Goal: Information Seeking & Learning: Learn about a topic

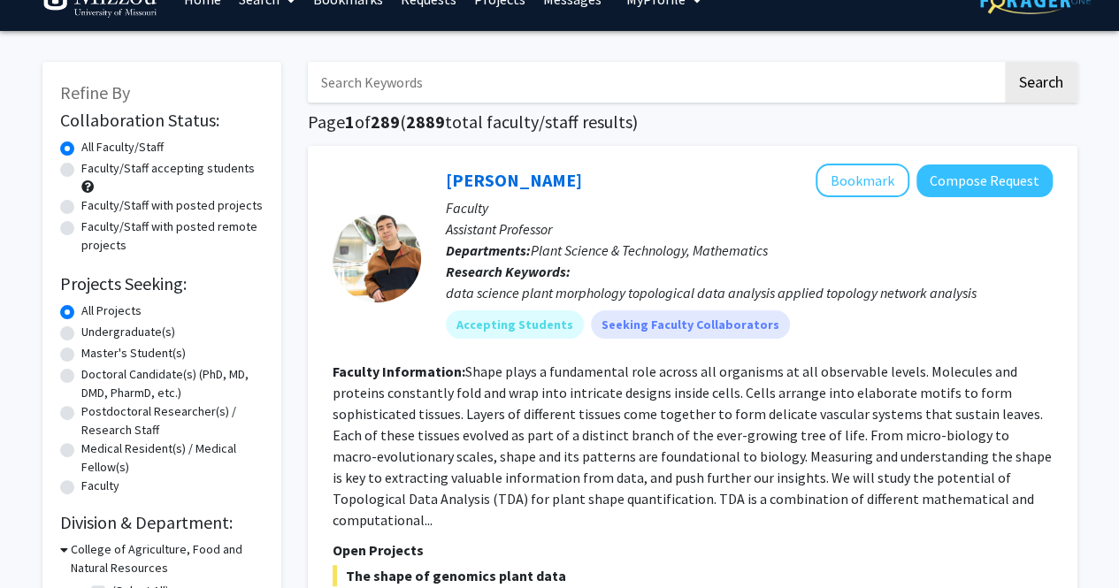
scroll to position [35, 0]
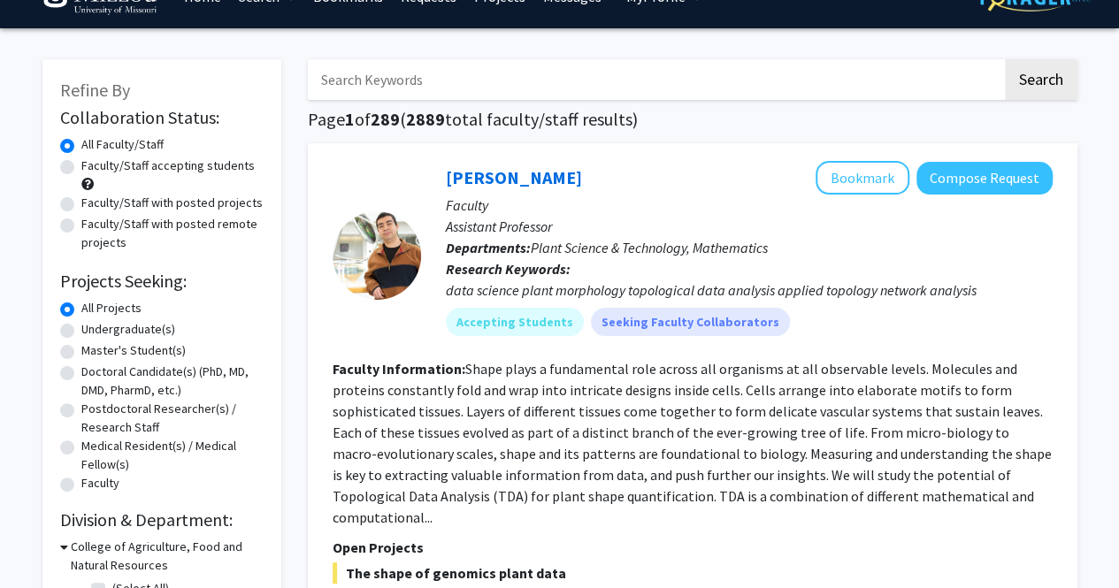
click at [136, 328] on label "Undergraduate(s)" at bounding box center [128, 329] width 94 height 19
click at [93, 328] on input "Undergraduate(s)" at bounding box center [86, 325] width 11 height 11
radio input "true"
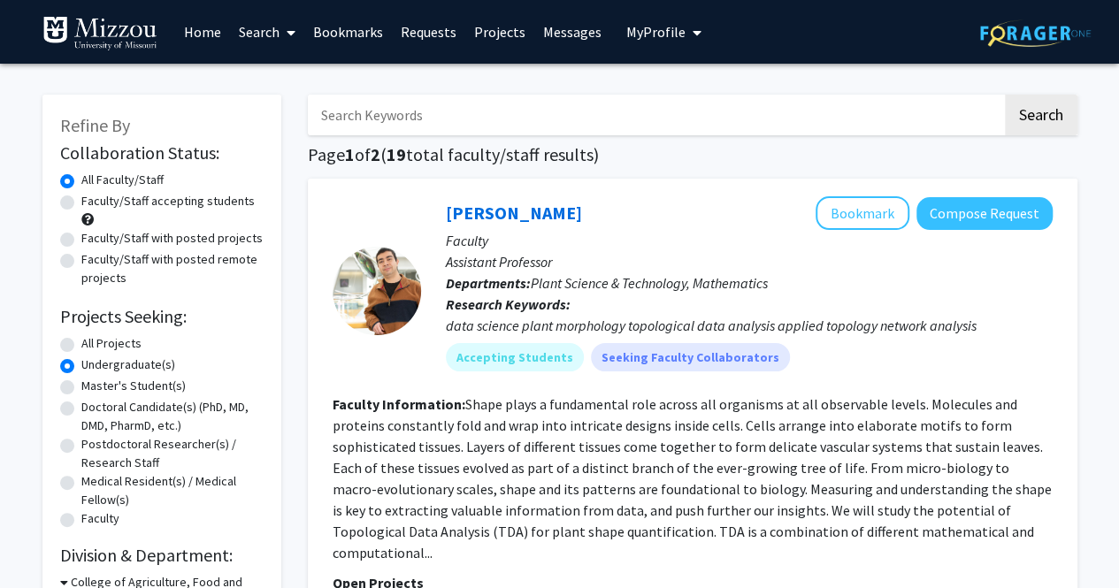
click at [224, 197] on label "Faculty/Staff accepting students" at bounding box center [167, 201] width 173 height 19
click at [93, 197] on input "Faculty/Staff accepting students" at bounding box center [86, 197] width 11 height 11
radio input "true"
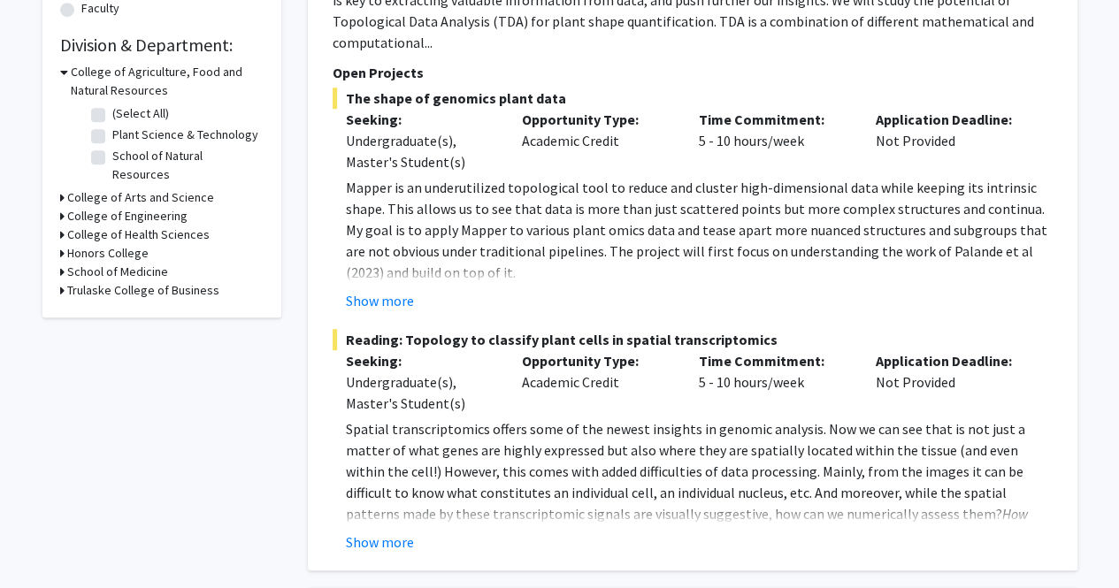
scroll to position [482, 0]
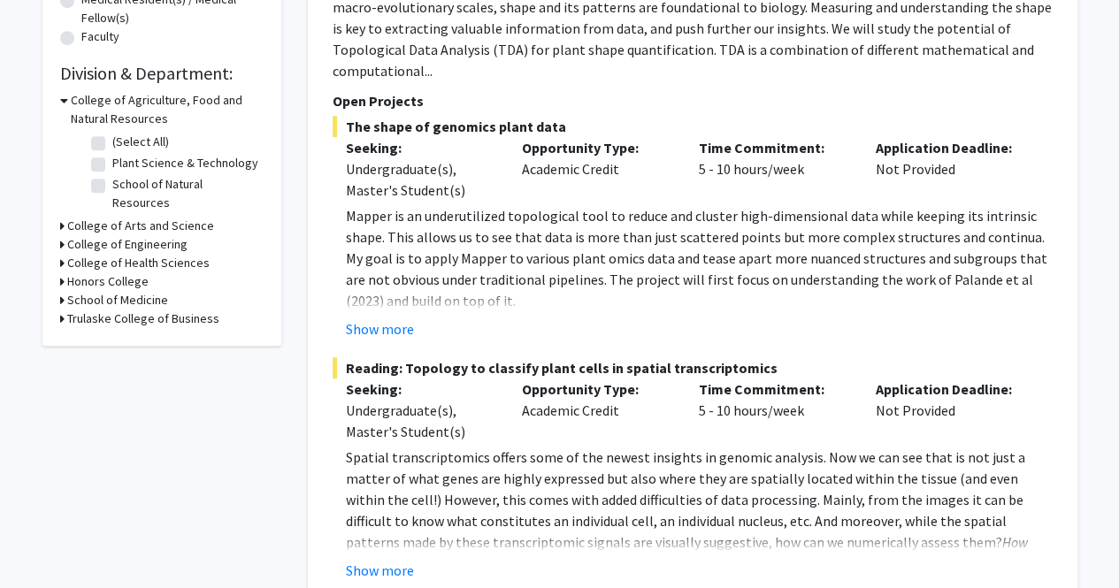
click at [65, 254] on div "College of Health Sciences" at bounding box center [161, 263] width 203 height 19
click at [63, 217] on icon at bounding box center [62, 226] width 4 height 19
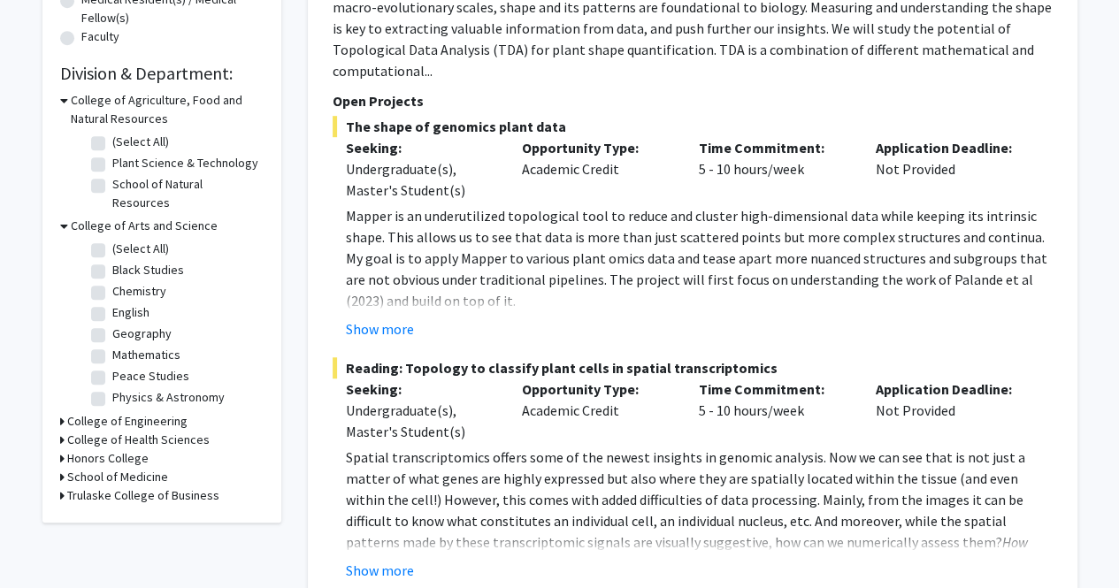
click at [112, 240] on label "(Select All)" at bounding box center [140, 249] width 57 height 19
click at [112, 240] on input "(Select All)" at bounding box center [117, 245] width 11 height 11
checkbox input "true"
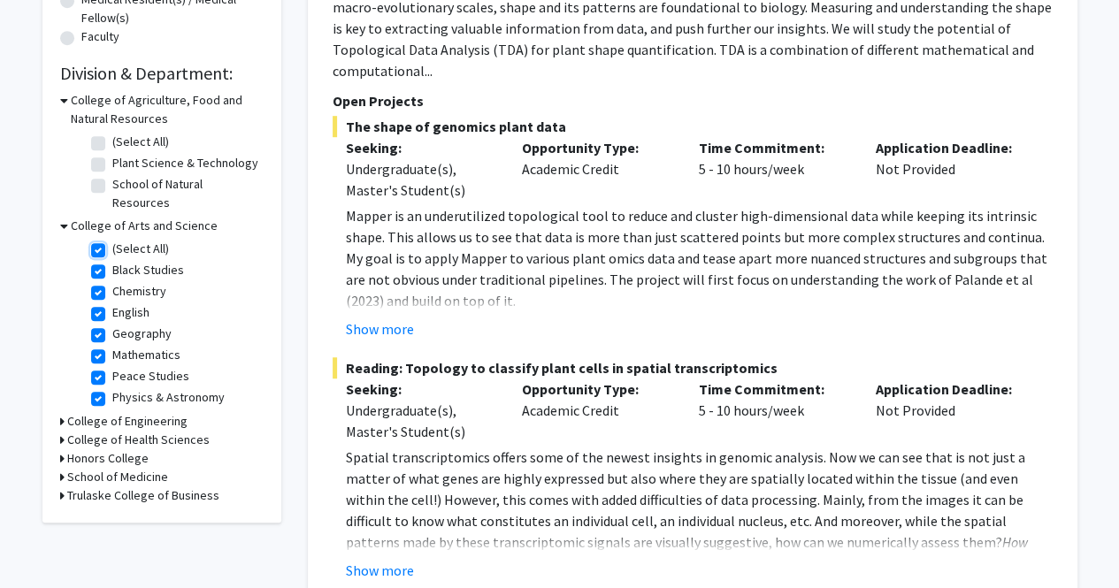
checkbox input "true"
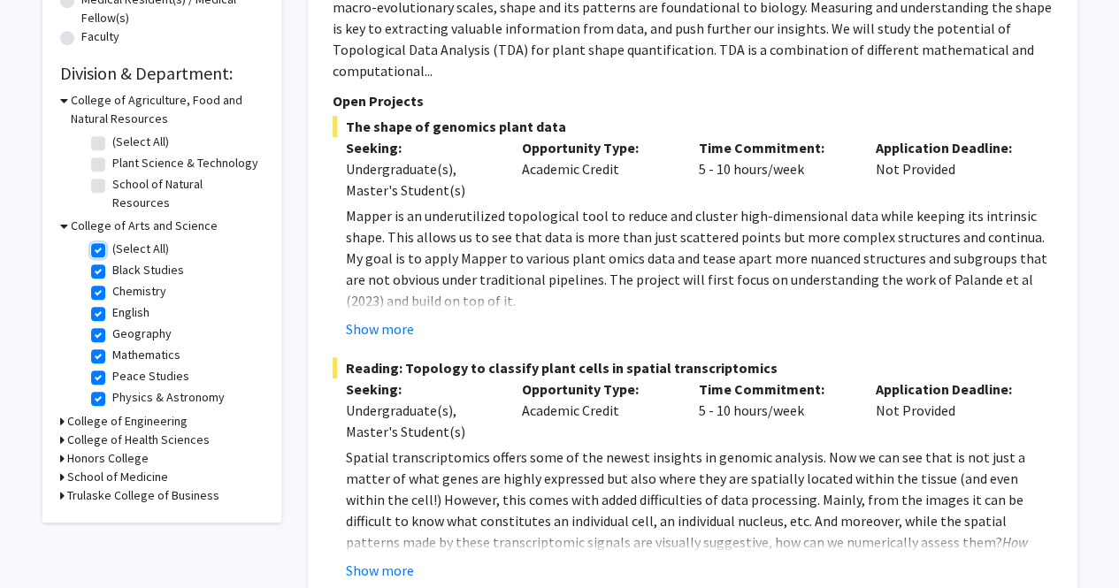
checkbox input "true"
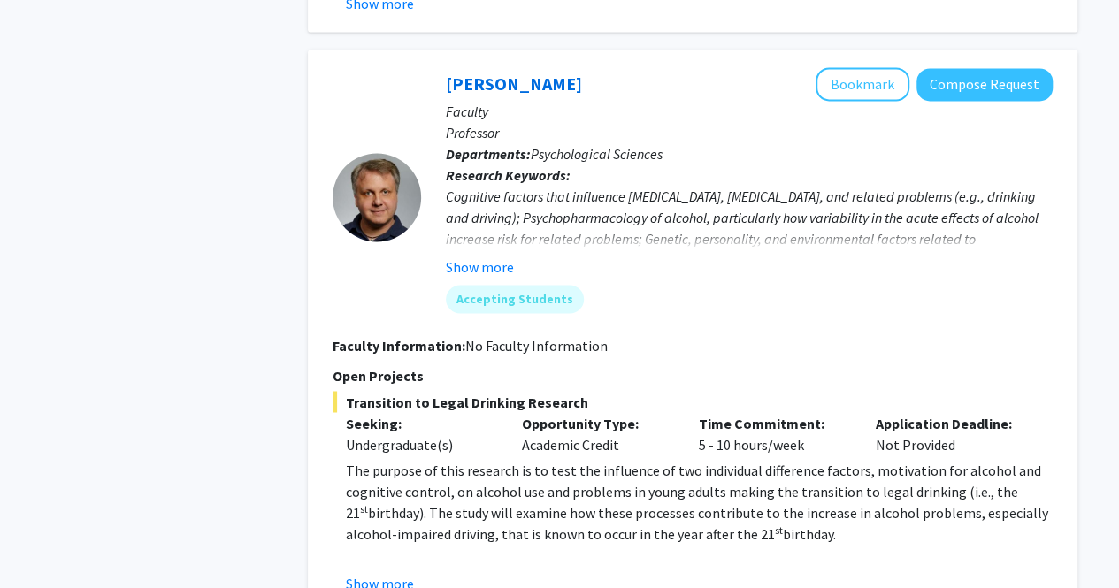
scroll to position [4641, 0]
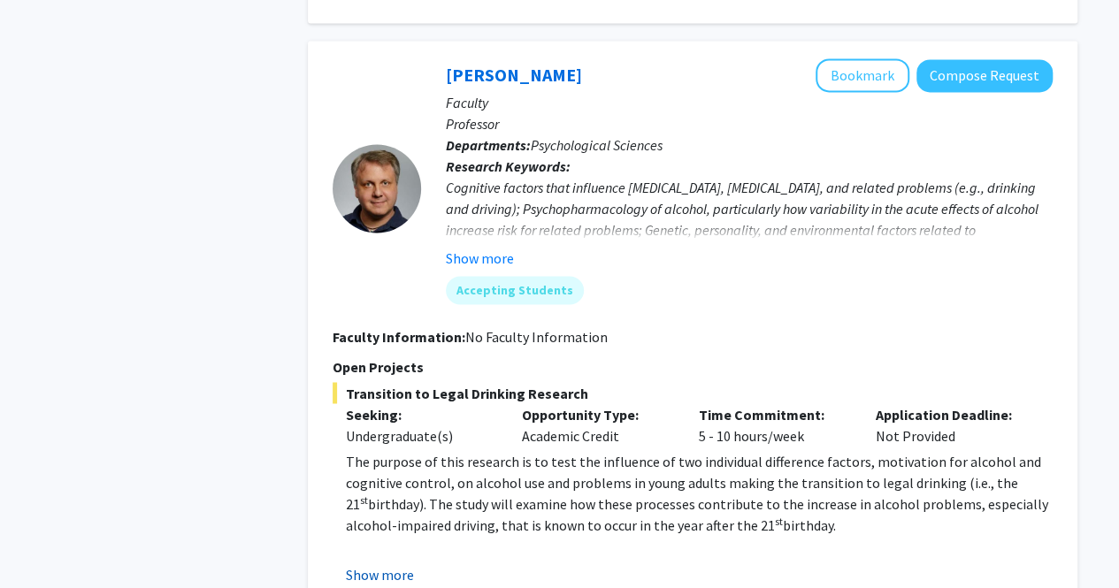
click at [407, 563] on button "Show more" at bounding box center [380, 573] width 68 height 21
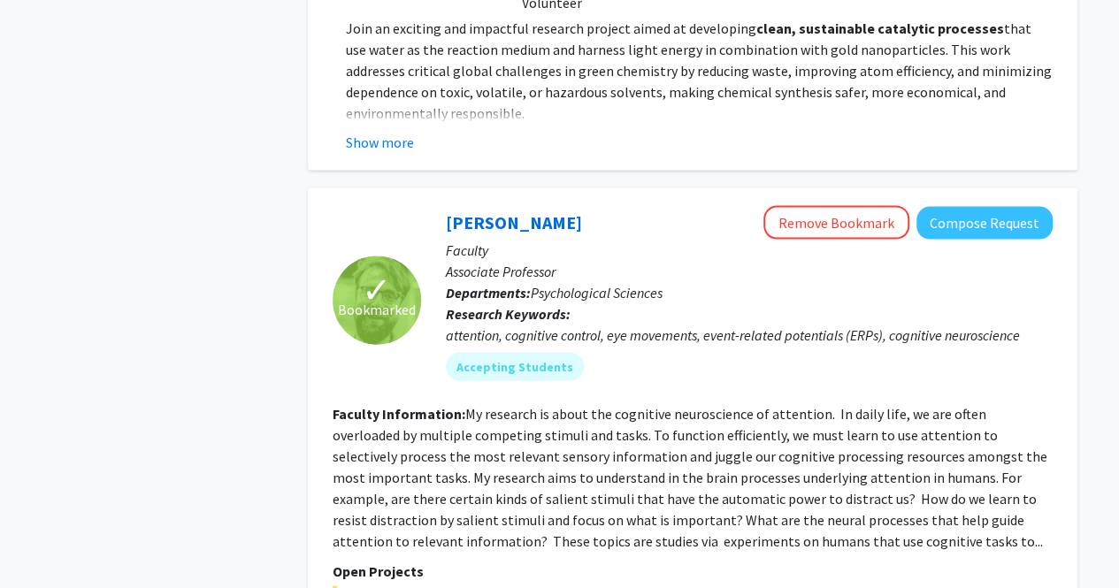
scroll to position [1566, 0]
